Goal: Task Accomplishment & Management: Manage account settings

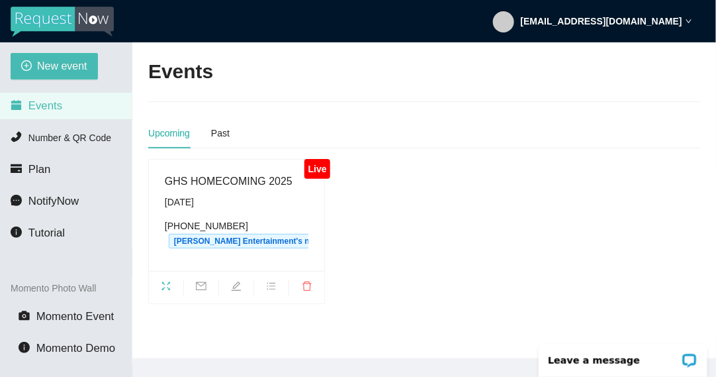
click at [87, 99] on li "Events" at bounding box center [66, 106] width 132 height 26
click at [215, 126] on div "Past" at bounding box center [220, 133] width 19 height 15
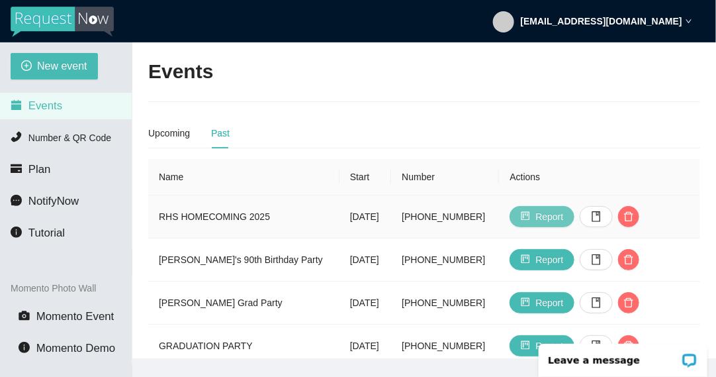
click at [534, 217] on button "Report" at bounding box center [542, 216] width 65 height 21
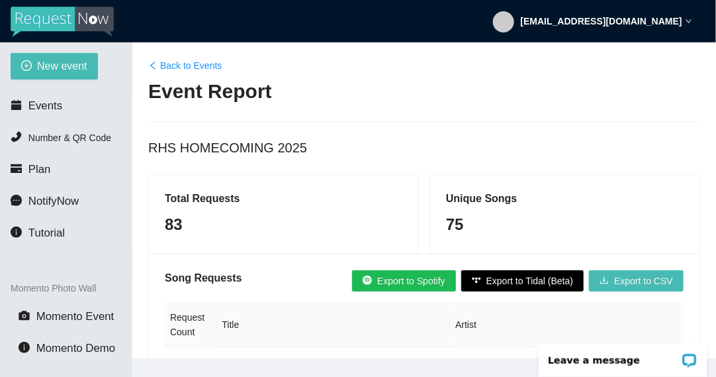
click at [534, 217] on div "75" at bounding box center [565, 224] width 238 height 25
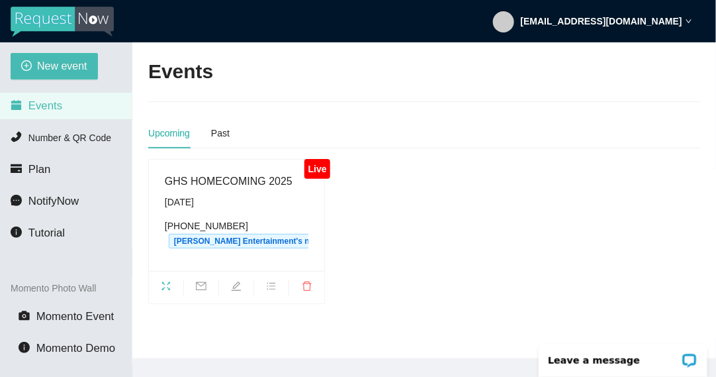
click at [228, 128] on div "Upcoming Past" at bounding box center [424, 133] width 552 height 30
click at [226, 130] on div "Past" at bounding box center [220, 133] width 19 height 15
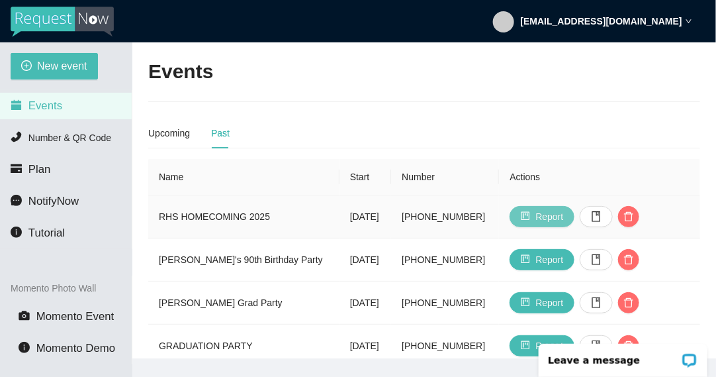
click at [551, 214] on span "Report" at bounding box center [550, 216] width 28 height 15
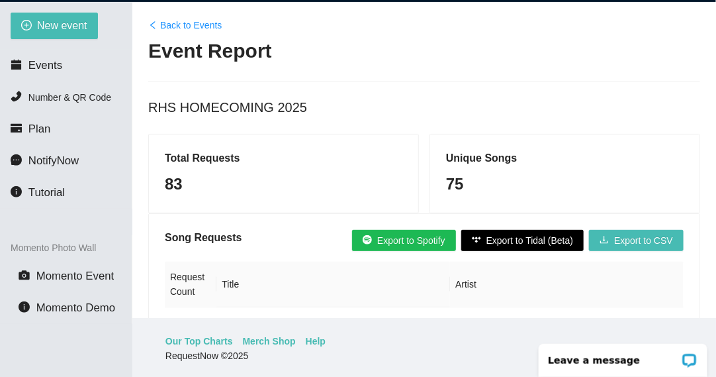
scroll to position [42, 0]
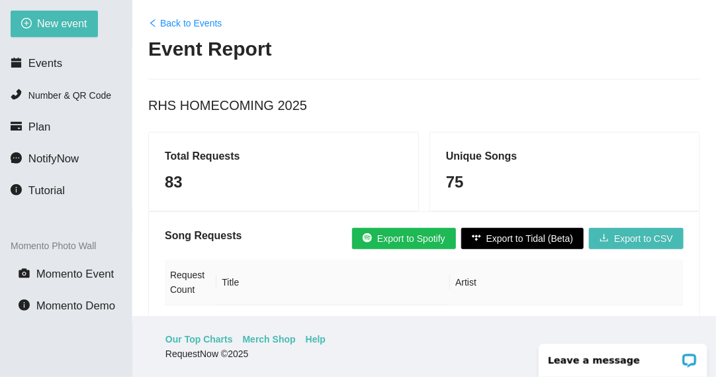
click at [203, 163] on h5 "Total Requests" at bounding box center [284, 156] width 238 height 16
click at [508, 151] on h5 "Unique Songs" at bounding box center [565, 156] width 238 height 16
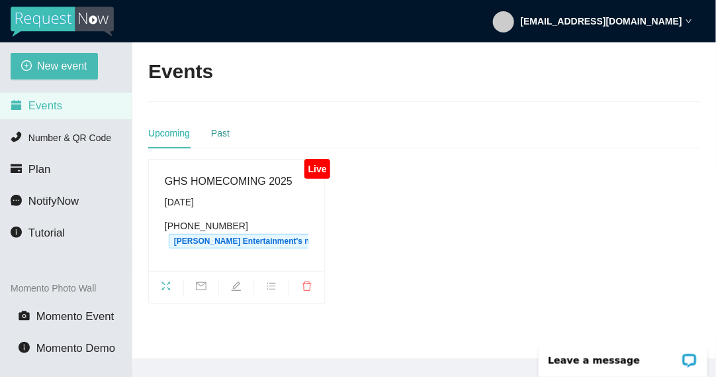
click at [225, 134] on div "Past" at bounding box center [220, 133] width 19 height 15
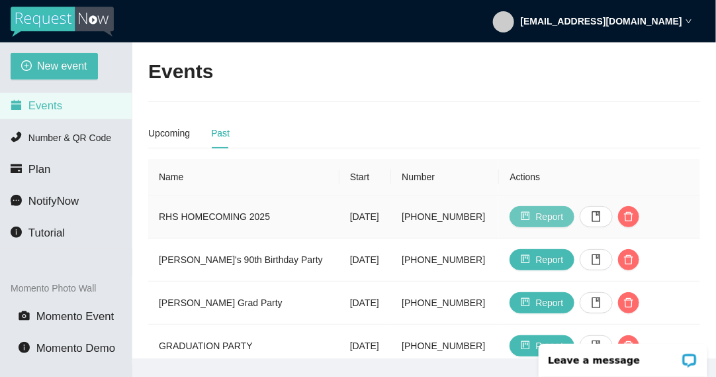
click at [528, 222] on button "Report" at bounding box center [542, 216] width 65 height 21
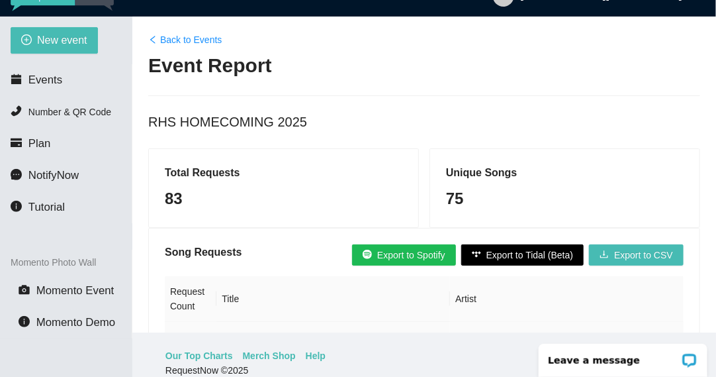
scroll to position [42, 0]
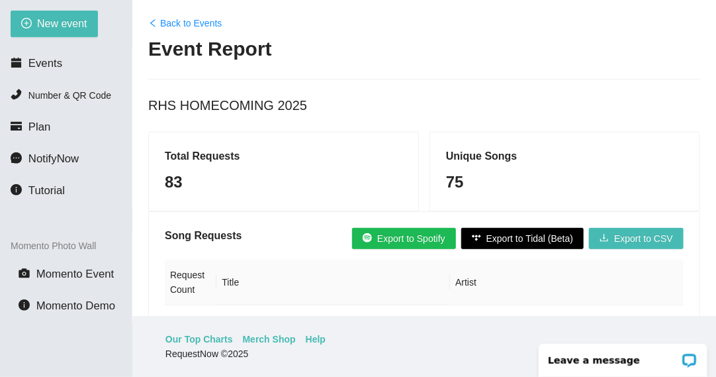
click at [194, 21] on link "Back to Events" at bounding box center [184, 23] width 73 height 15
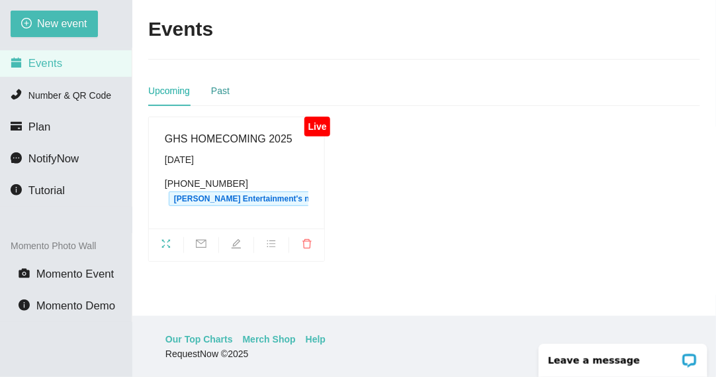
click at [211, 87] on div "Past" at bounding box center [220, 90] width 19 height 15
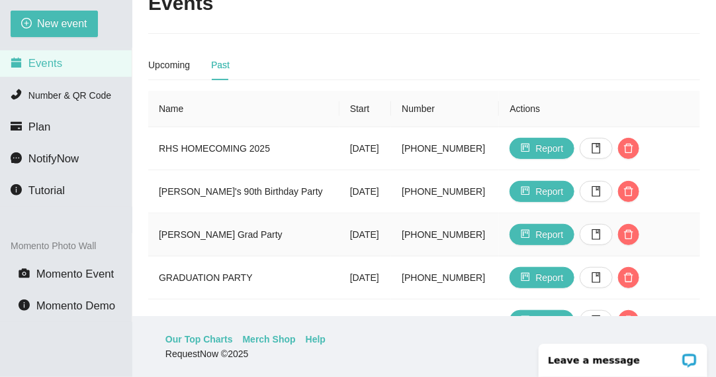
click at [234, 271] on tbody "RHS HOMECOMING 2025 Saturday, September 20th (575) 214-2448 Report Joe's 90th B…" at bounding box center [424, 277] width 552 height 301
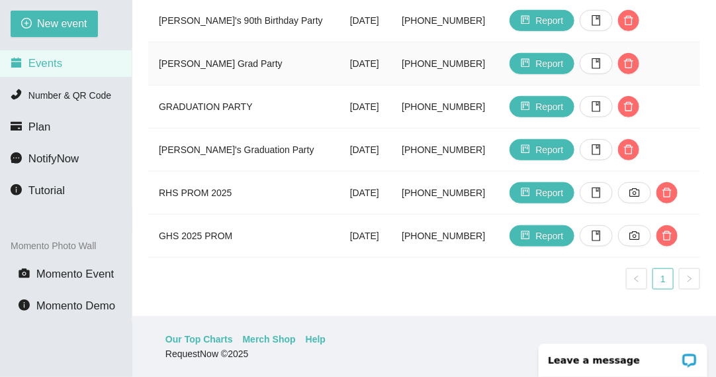
scroll to position [205, 0]
click at [530, 143] on button "Report" at bounding box center [542, 149] width 65 height 21
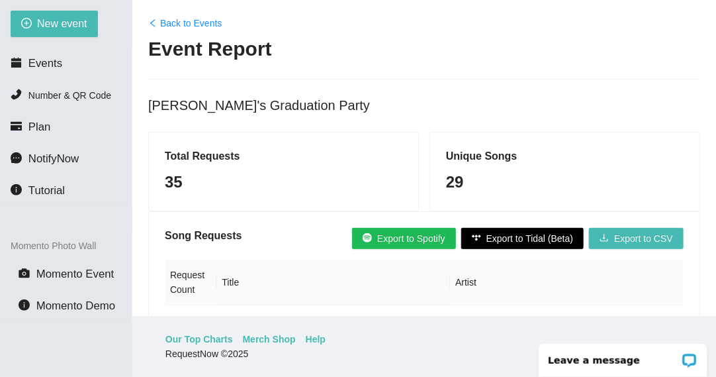
click at [187, 22] on link "Back to Events" at bounding box center [184, 23] width 73 height 15
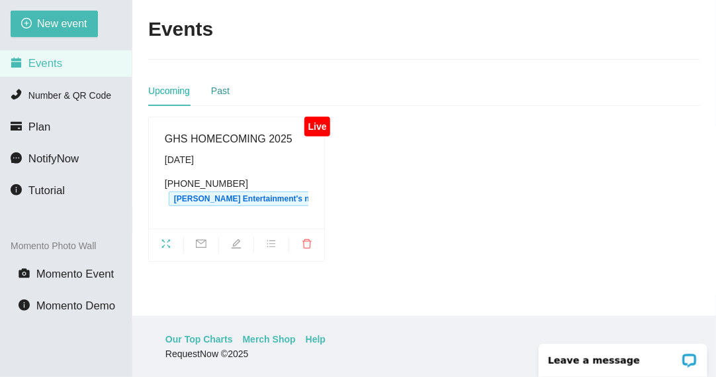
click at [220, 94] on div "Past" at bounding box center [220, 90] width 19 height 15
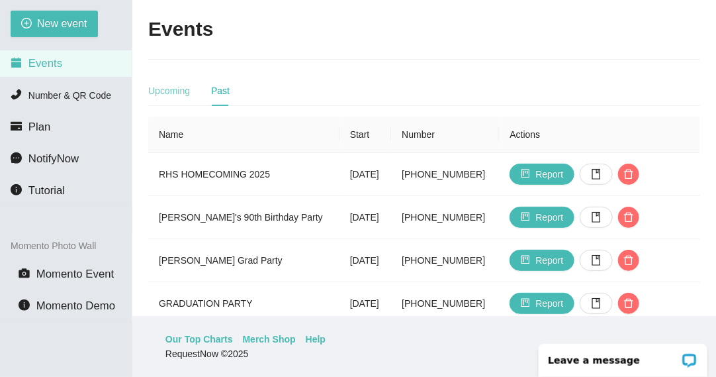
click at [182, 97] on div "Upcoming" at bounding box center [169, 90] width 42 height 30
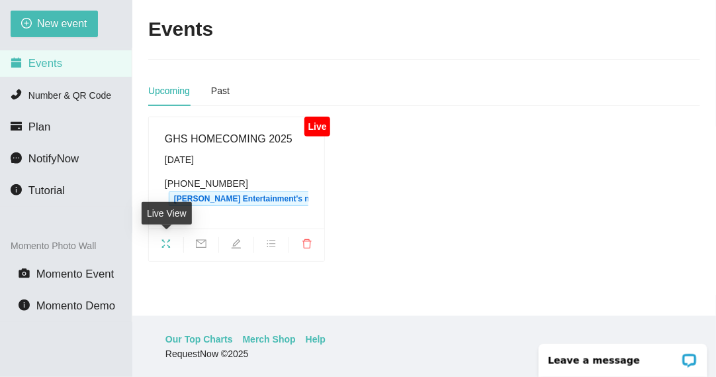
click at [172, 241] on span "fullscreen" at bounding box center [166, 245] width 34 height 15
click at [218, 82] on div "Past" at bounding box center [220, 90] width 19 height 30
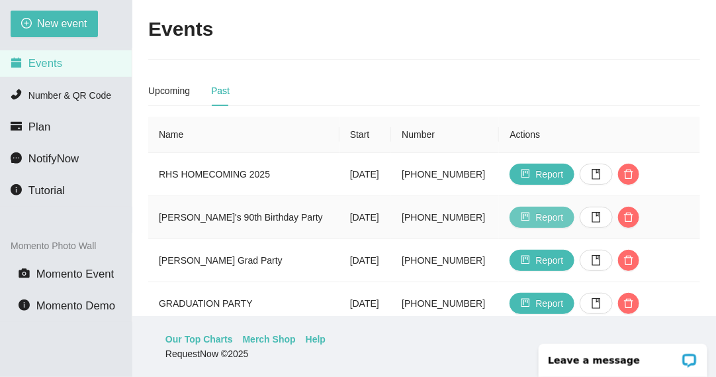
click at [523, 224] on button "Report" at bounding box center [542, 217] width 65 height 21
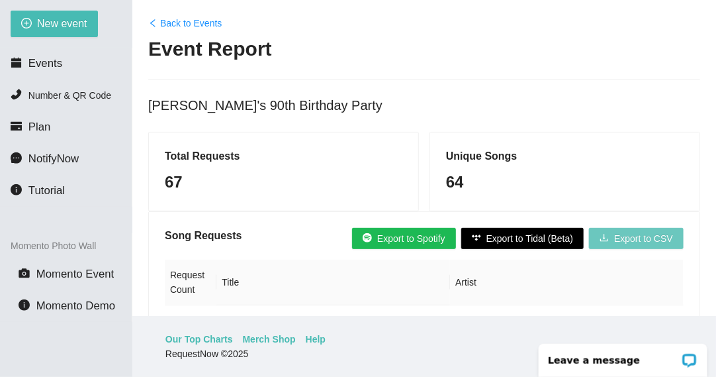
click at [619, 244] on button "Export to CSV" at bounding box center [636, 238] width 95 height 21
click at [597, 129] on main "Back to Events Event Report Joe's 90th Birthday Party Total Requests 67 Unique …" at bounding box center [424, 158] width 584 height 316
click at [211, 24] on link "Back to Events" at bounding box center [184, 23] width 73 height 15
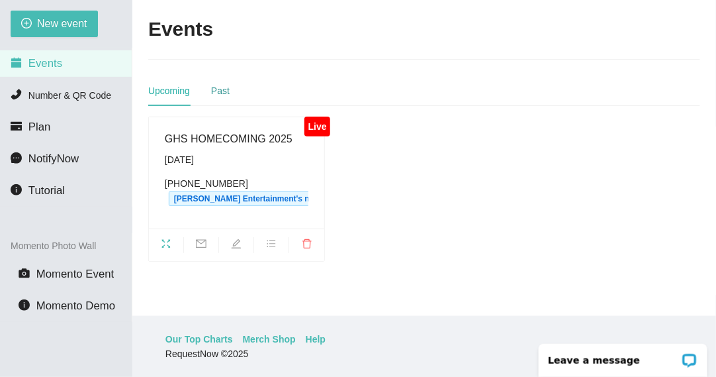
click at [215, 91] on div "Past" at bounding box center [220, 90] width 19 height 15
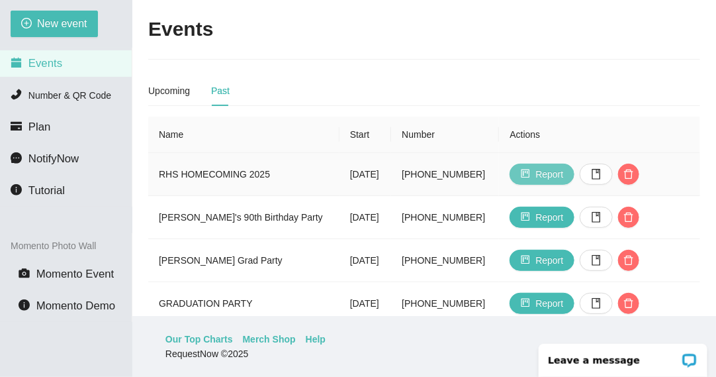
click at [553, 177] on span "Report" at bounding box center [550, 174] width 28 height 15
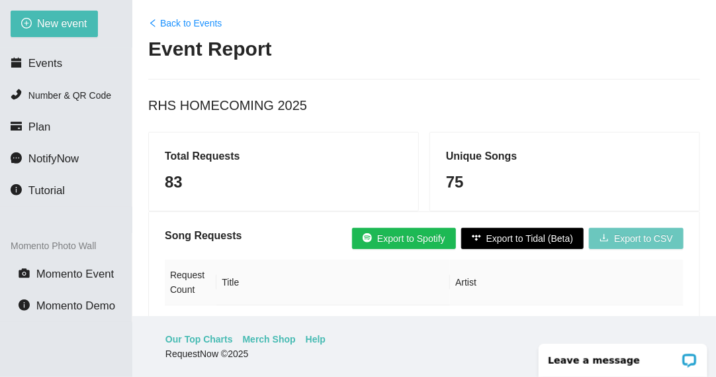
click at [645, 240] on span "Export to CSV" at bounding box center [643, 238] width 59 height 15
click at [653, 146] on div "Unique Songs 75" at bounding box center [564, 171] width 269 height 78
click at [187, 27] on link "Back to Events" at bounding box center [184, 23] width 73 height 15
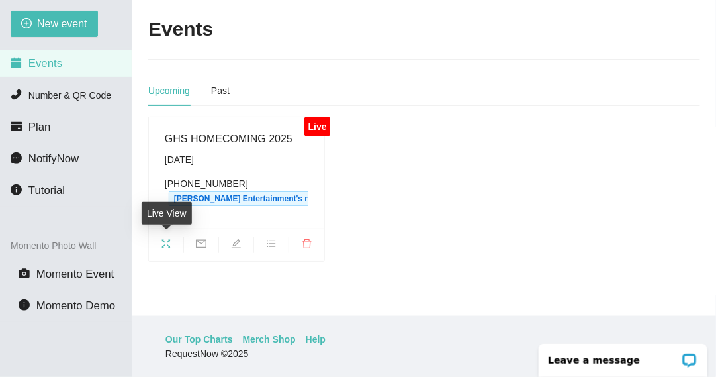
click at [173, 238] on span "fullscreen" at bounding box center [166, 245] width 34 height 15
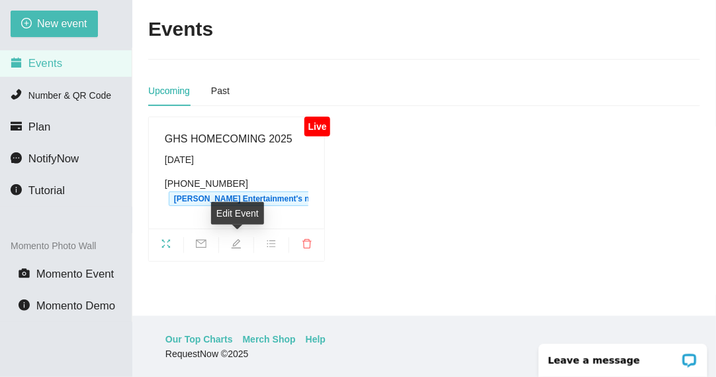
click at [234, 247] on icon "edit" at bounding box center [236, 243] width 11 height 11
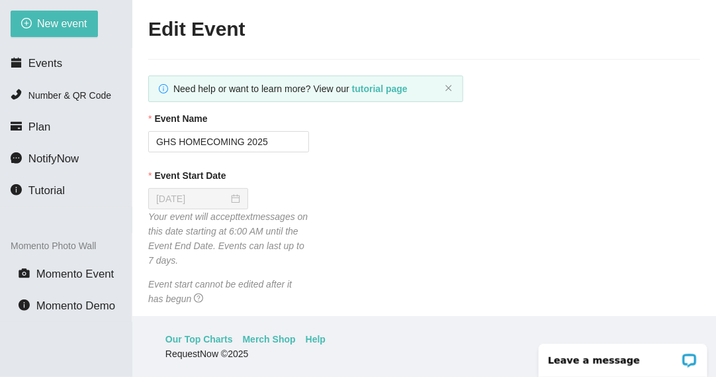
click at [446, 204] on div "Event Start Date [DATE] Your event will accept text messages on this date start…" at bounding box center [424, 237] width 552 height 138
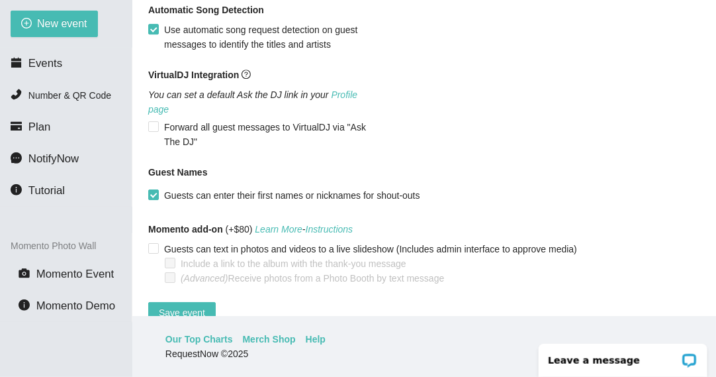
scroll to position [1072, 0]
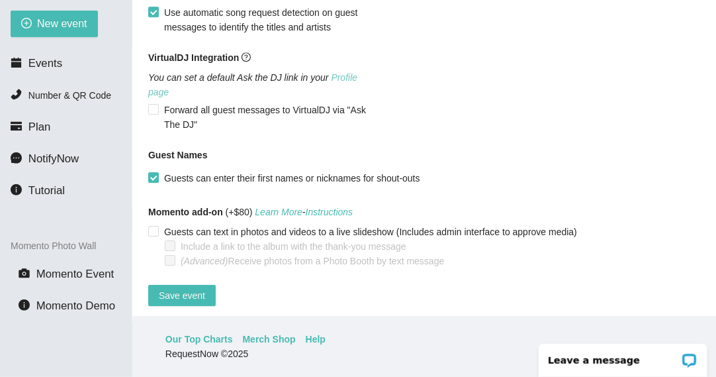
click at [357, 77] on link "Profile page" at bounding box center [252, 84] width 209 height 25
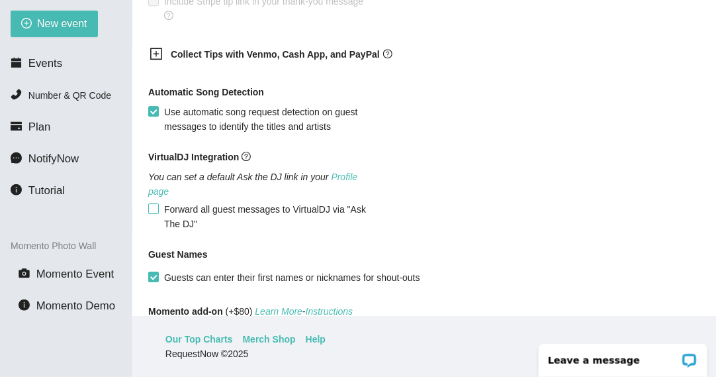
scroll to position [967, 0]
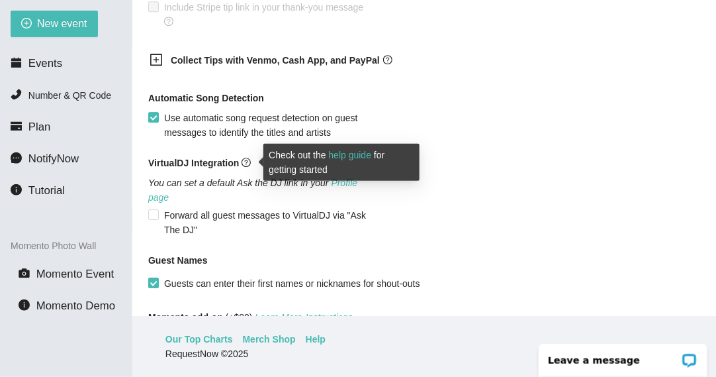
click at [246, 163] on icon "question-circle" at bounding box center [246, 162] width 9 height 9
click at [347, 155] on link "help guide" at bounding box center [350, 155] width 43 height 11
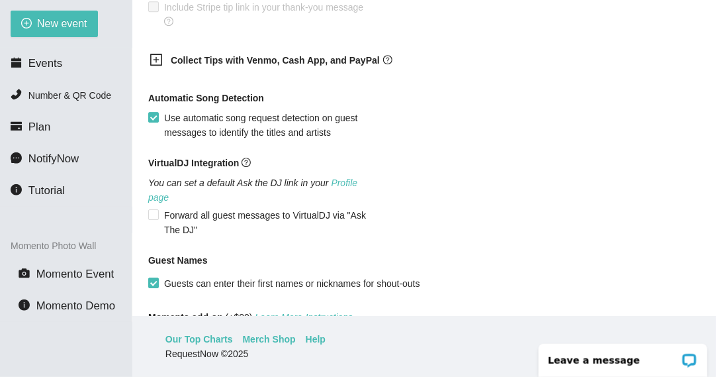
click at [197, 13] on span "Include Stripe tip link in your thank-you message" at bounding box center [269, 14] width 220 height 29
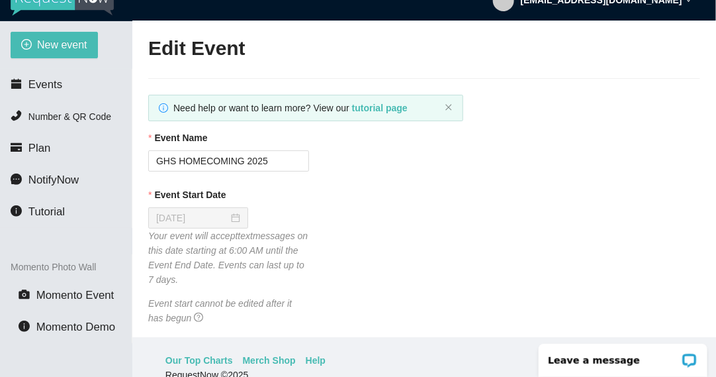
scroll to position [0, 0]
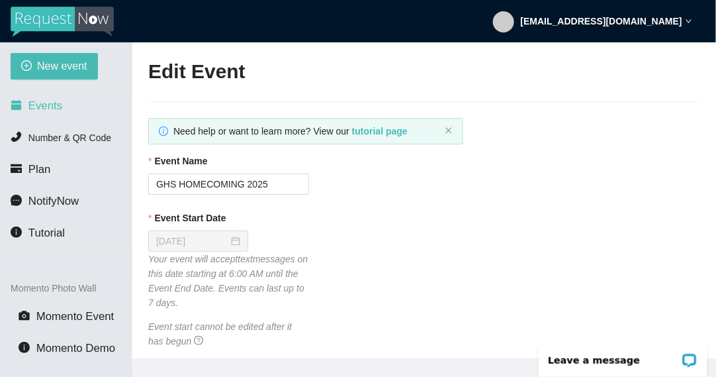
click at [54, 102] on span "Events" at bounding box center [45, 105] width 34 height 13
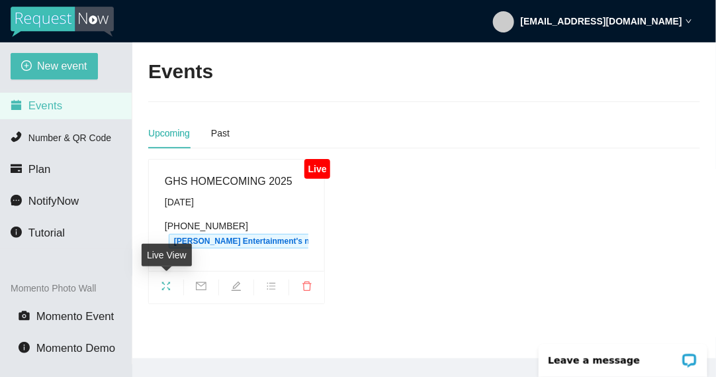
click at [169, 282] on icon "fullscreen" at bounding box center [166, 286] width 11 height 11
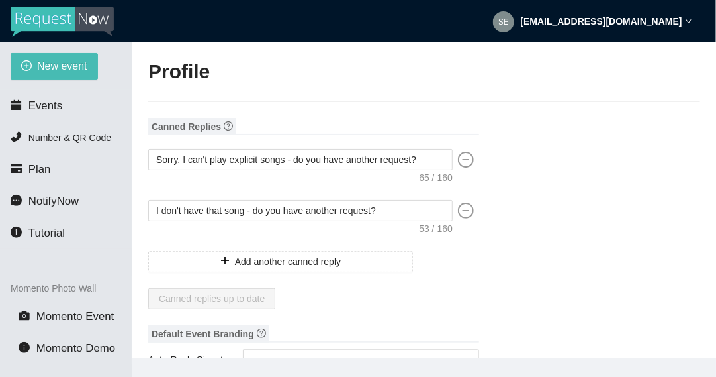
type input "[PERSON_NAME]"
type input "[PERSON_NAME] Entertainment"
type input "DJ"
type input "[PHONE_NUMBER]"
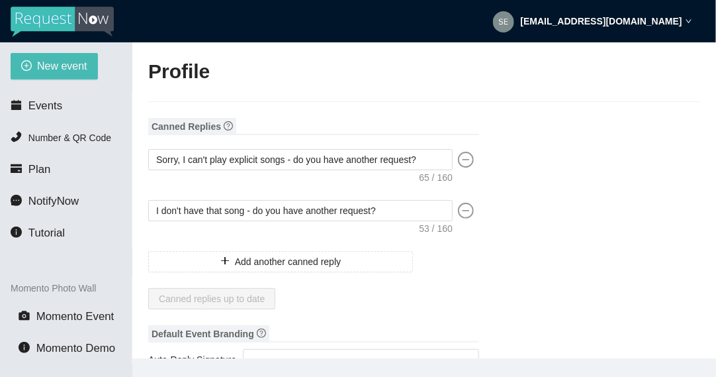
type input "[EMAIL_ADDRESS][DOMAIN_NAME]"
type input "[URL][DOMAIN_NAME]"
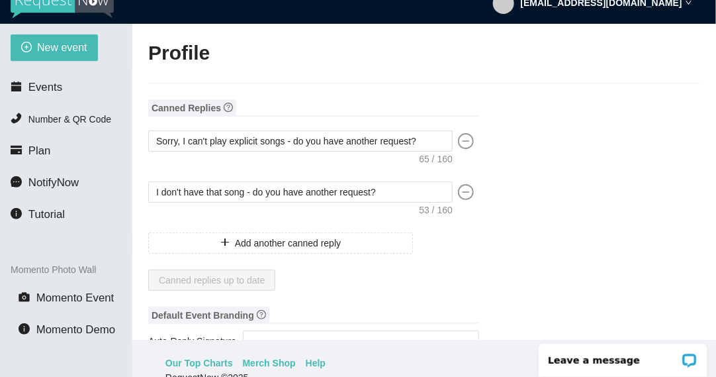
scroll to position [16, 0]
